Goal: Find specific page/section: Find specific page/section

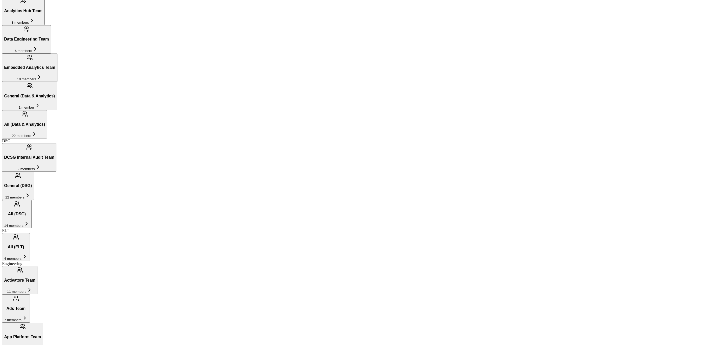
scroll to position [315, 0]
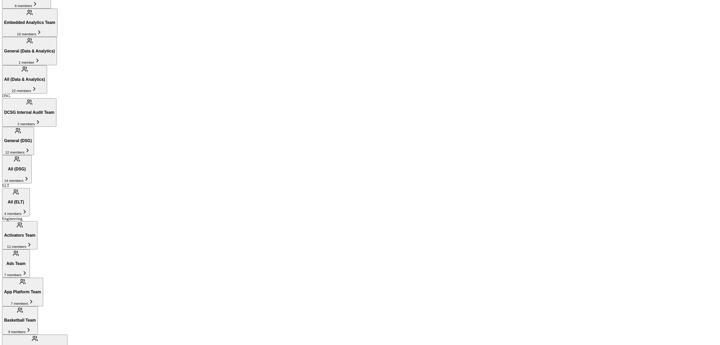
scroll to position [354, 0]
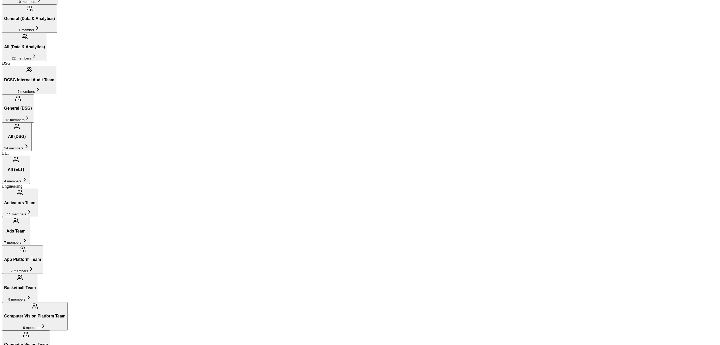
scroll to position [391, 0]
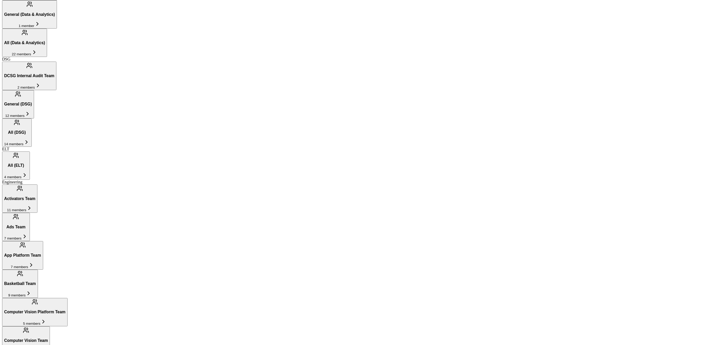
drag, startPoint x: 365, startPoint y: 153, endPoint x: 363, endPoint y: 154, distance: 2.7
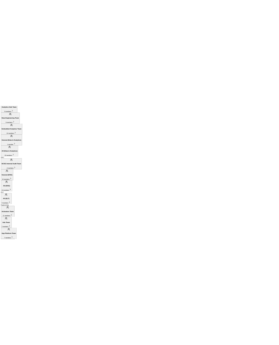
scroll to position [398, 0]
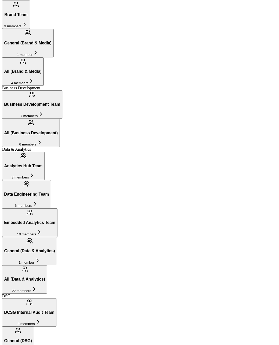
scroll to position [118, 0]
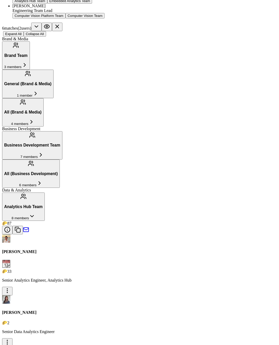
type input "[PERSON_NAME]"
click at [24, 13] on div "Engineering Team Lead" at bounding box center [144, 10] width 264 height 5
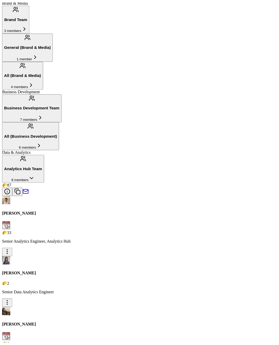
scroll to position [0, 0]
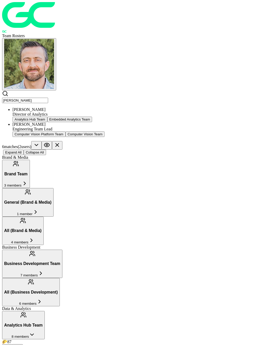
drag, startPoint x: 35, startPoint y: 22, endPoint x: -1, endPoint y: 23, distance: 35.3
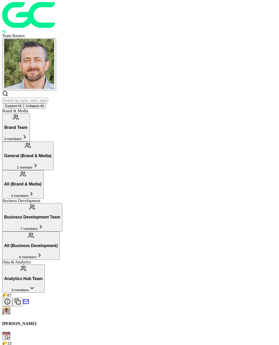
click at [46, 103] on button "Collapse All" at bounding box center [35, 105] width 22 height 5
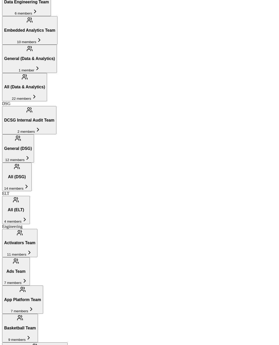
scroll to position [315, 0]
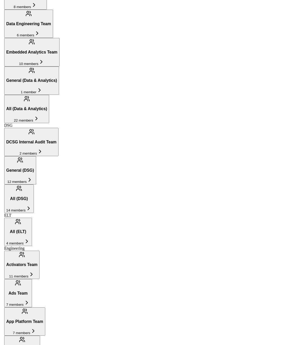
scroll to position [462, 0]
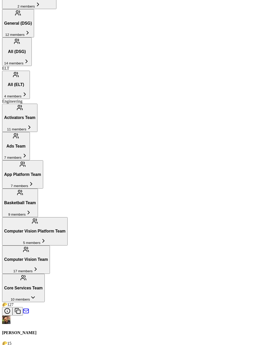
type input "[PERSON_NAME]"
